Goal: Find specific page/section: Find specific page/section

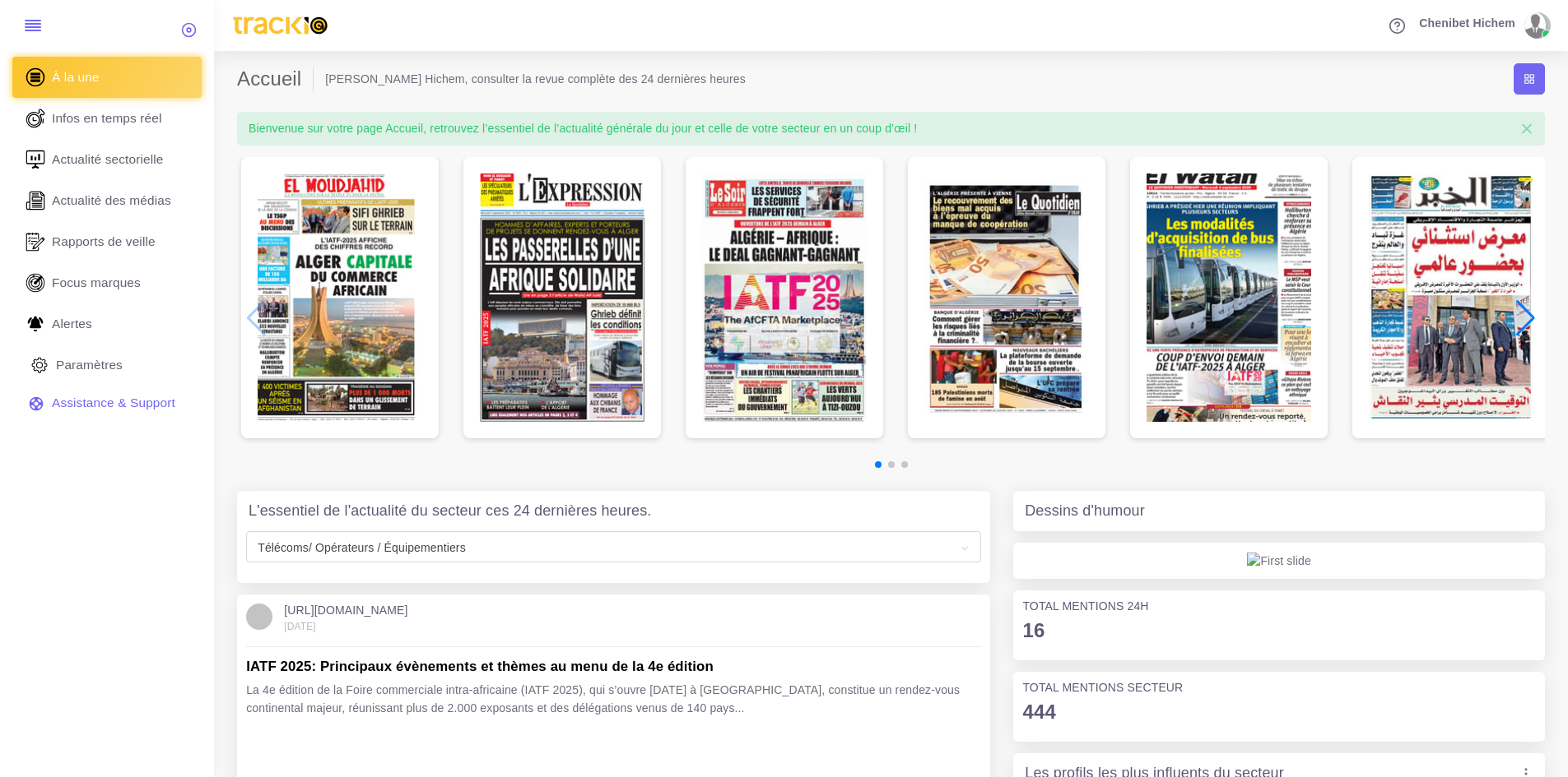
click at [146, 366] on link "Paramètres" at bounding box center [107, 365] width 189 height 41
click at [111, 355] on link "Paramètres" at bounding box center [107, 365] width 189 height 41
